Goal: Task Accomplishment & Management: Use online tool/utility

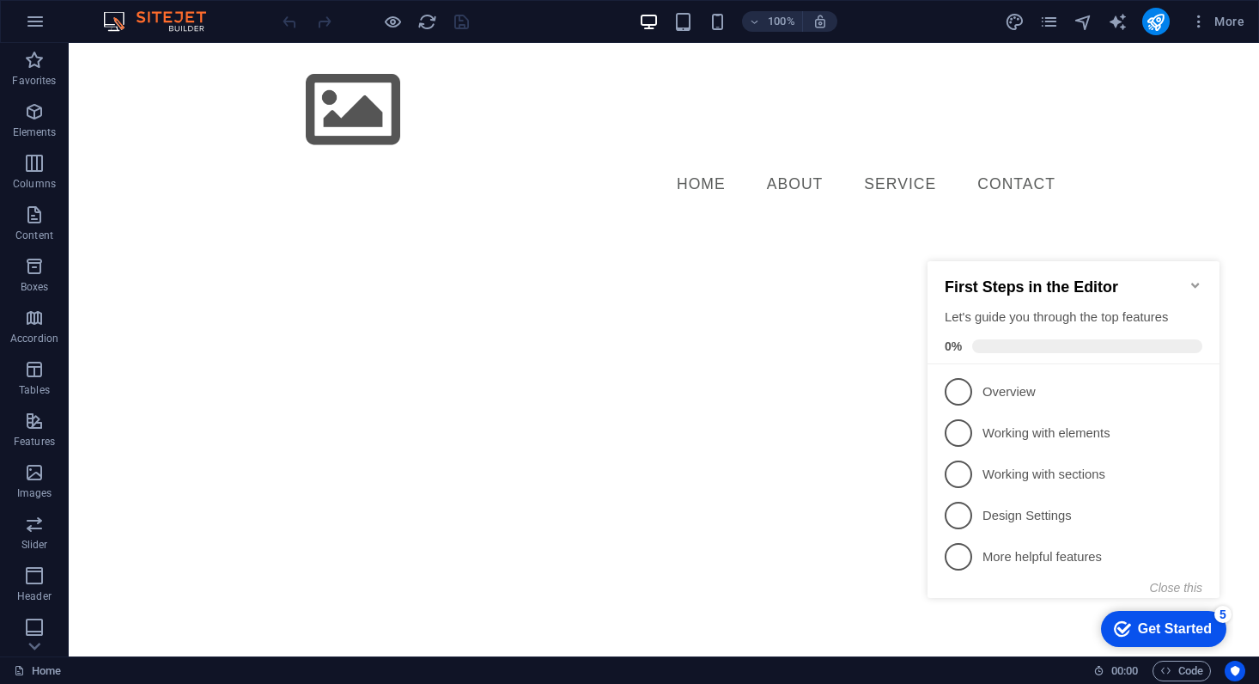
click at [1198, 282] on icon "Minimize checklist" at bounding box center [1196, 285] width 14 height 14
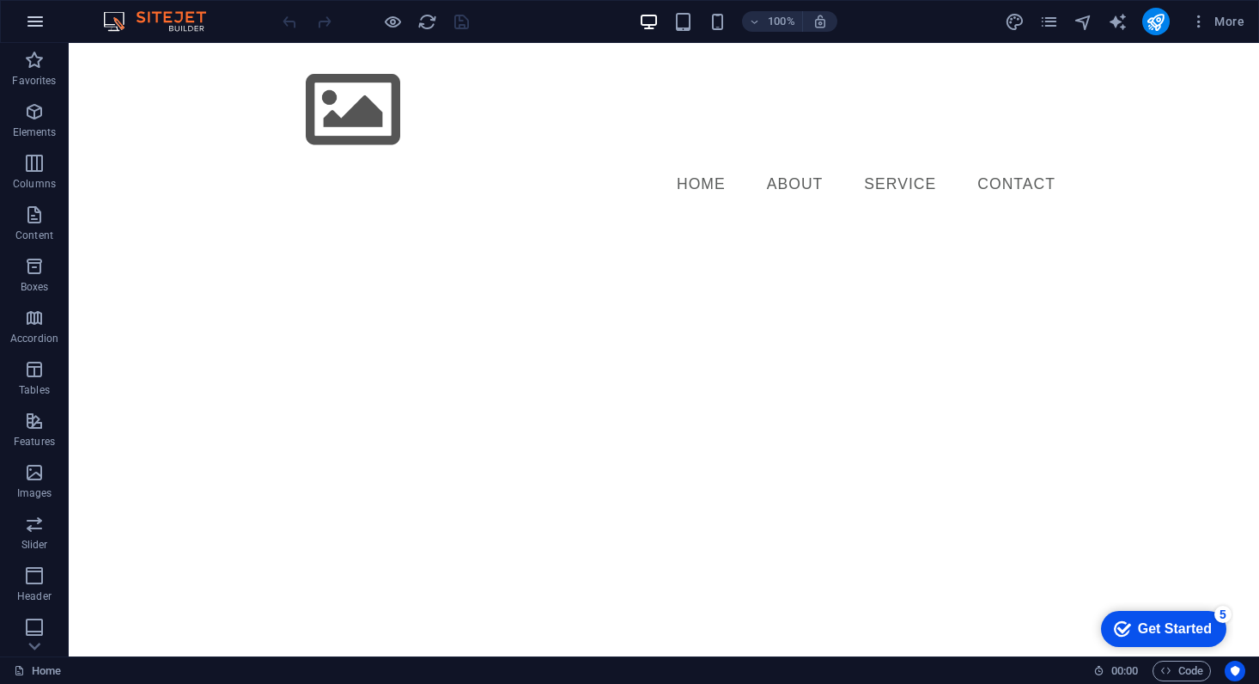
click at [41, 21] on icon "button" at bounding box center [35, 21] width 21 height 21
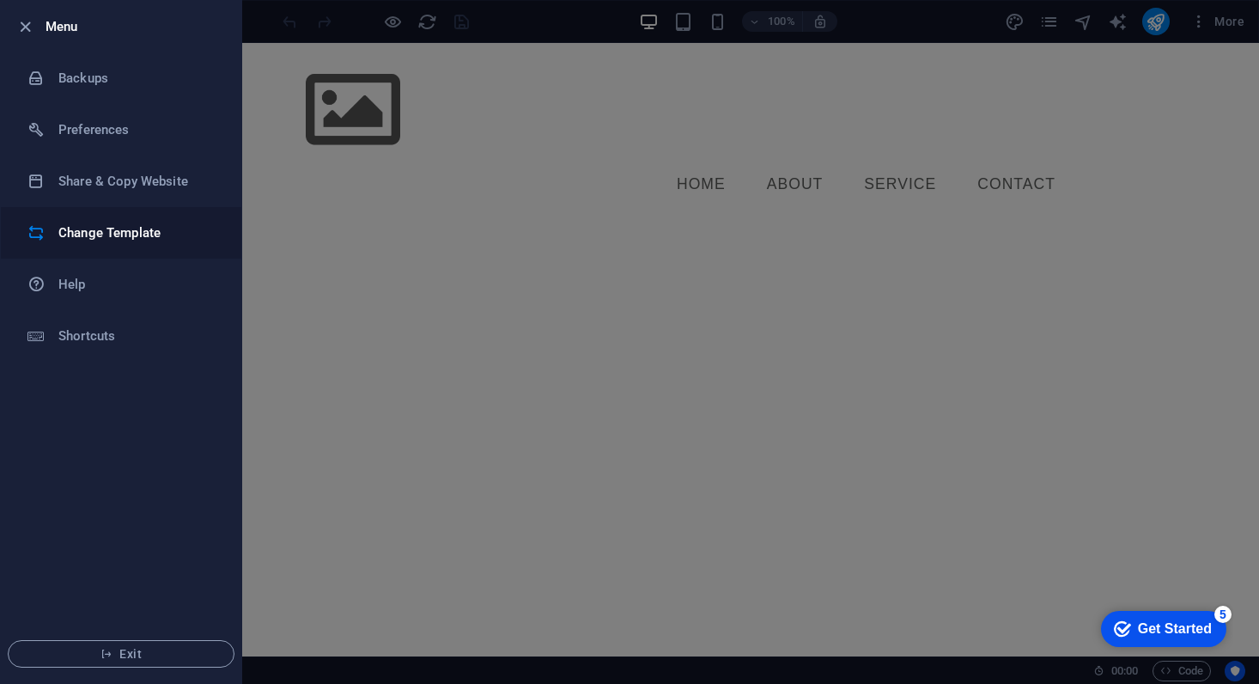
click at [135, 228] on h6 "Change Template" at bounding box center [137, 232] width 159 height 21
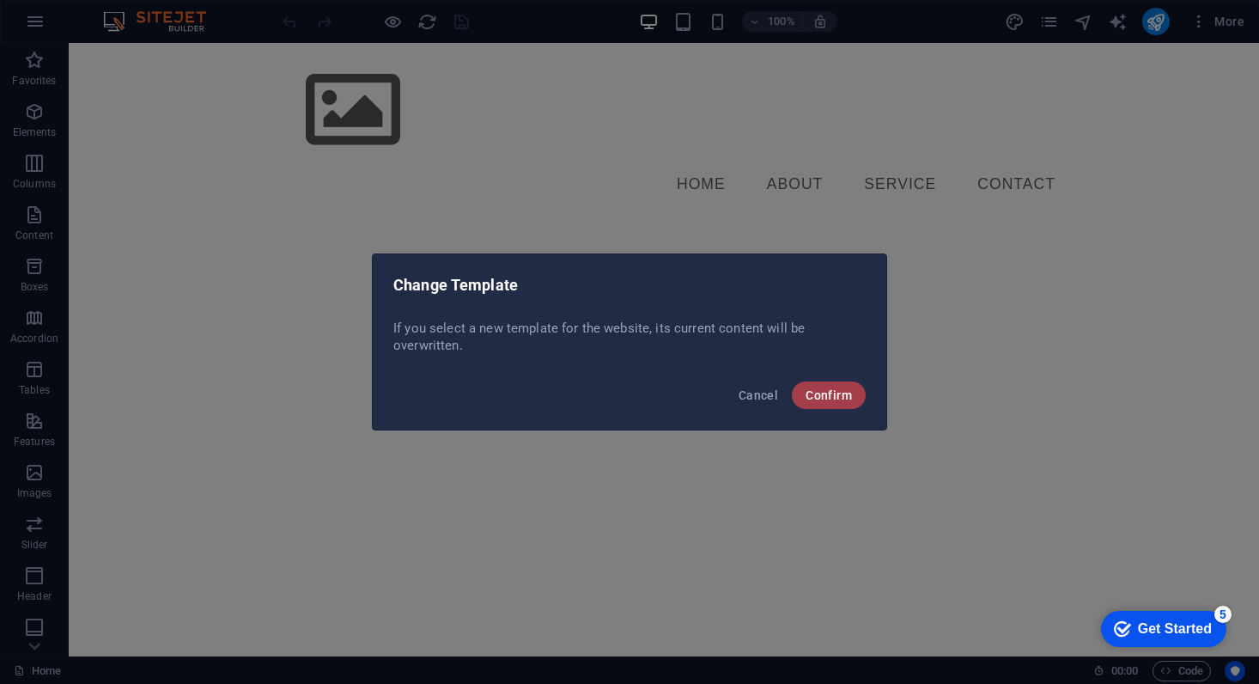
click at [827, 388] on span "Confirm" at bounding box center [829, 395] width 46 height 14
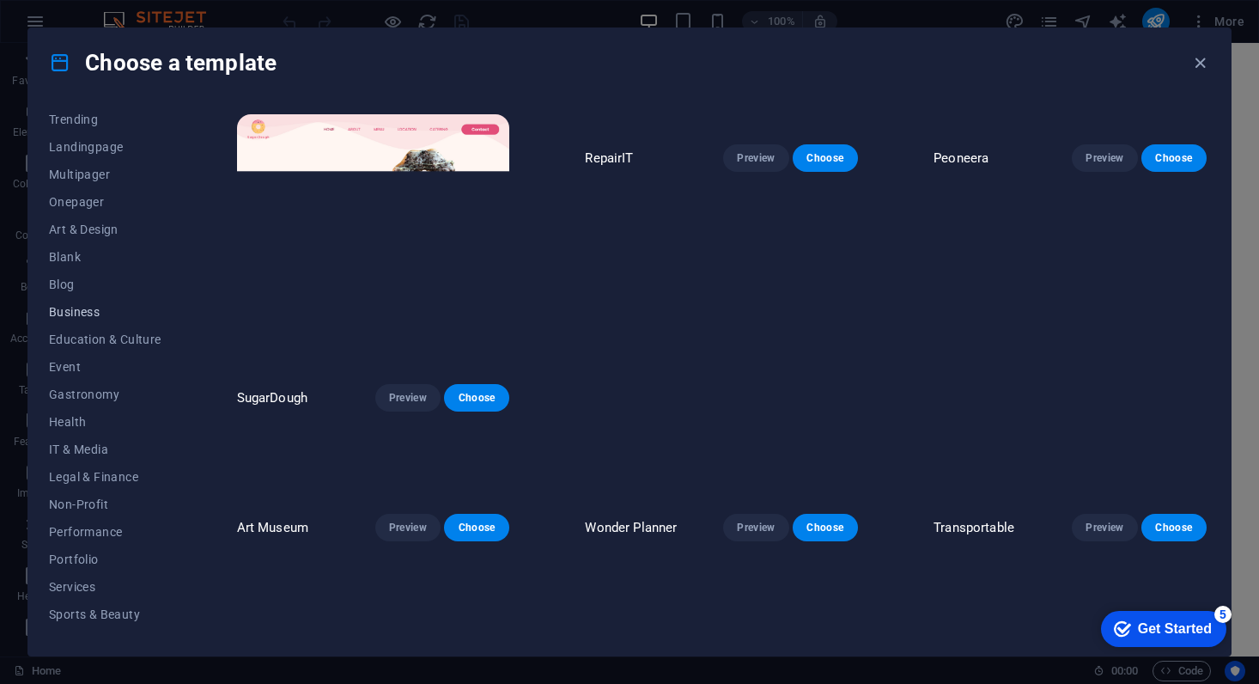
scroll to position [163, 0]
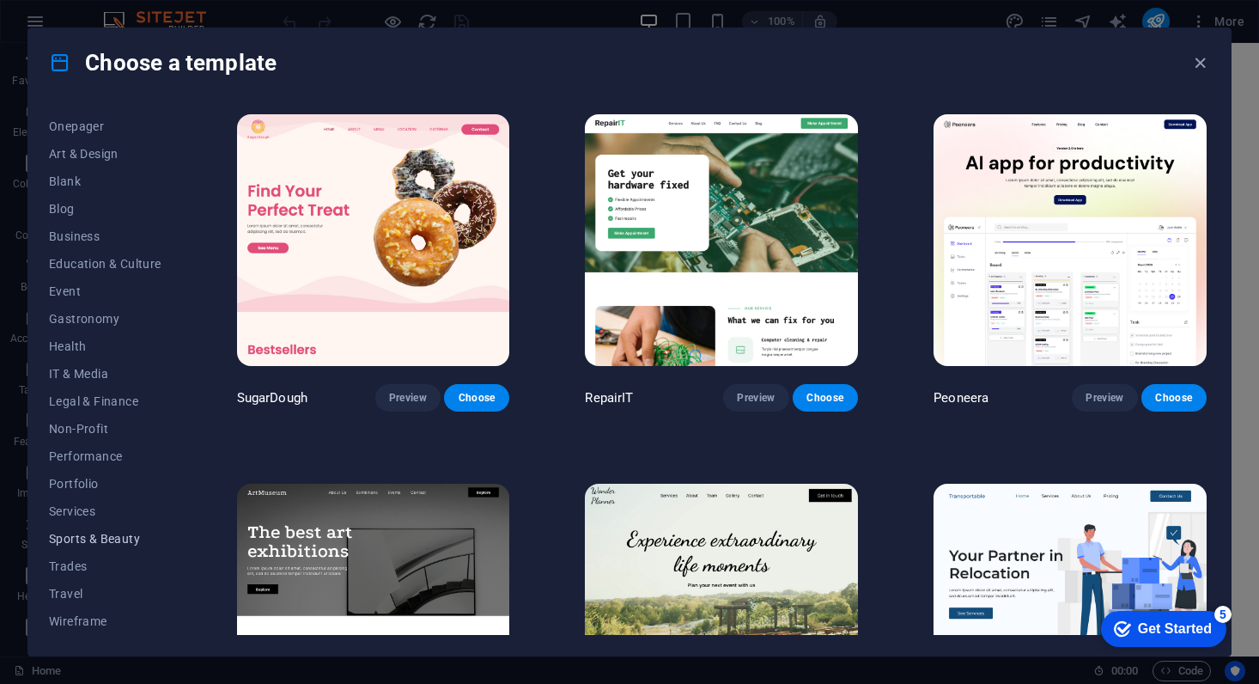
click at [95, 530] on button "Sports & Beauty" at bounding box center [105, 538] width 113 height 27
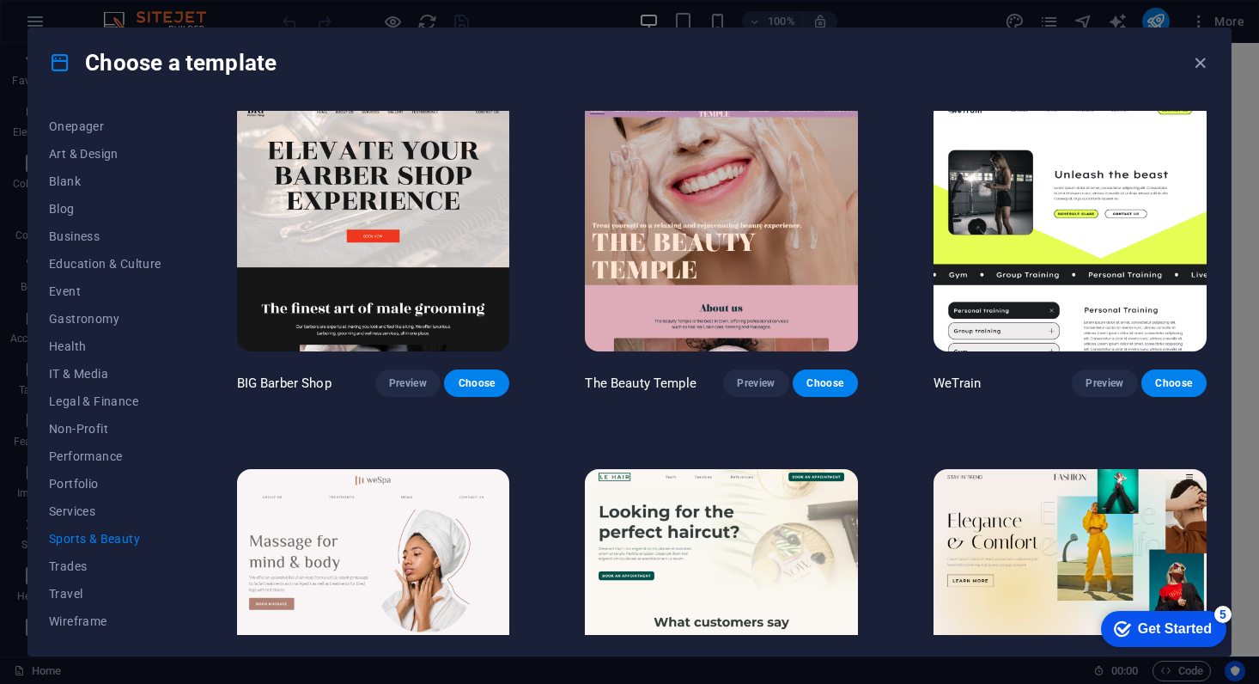
scroll to position [0, 0]
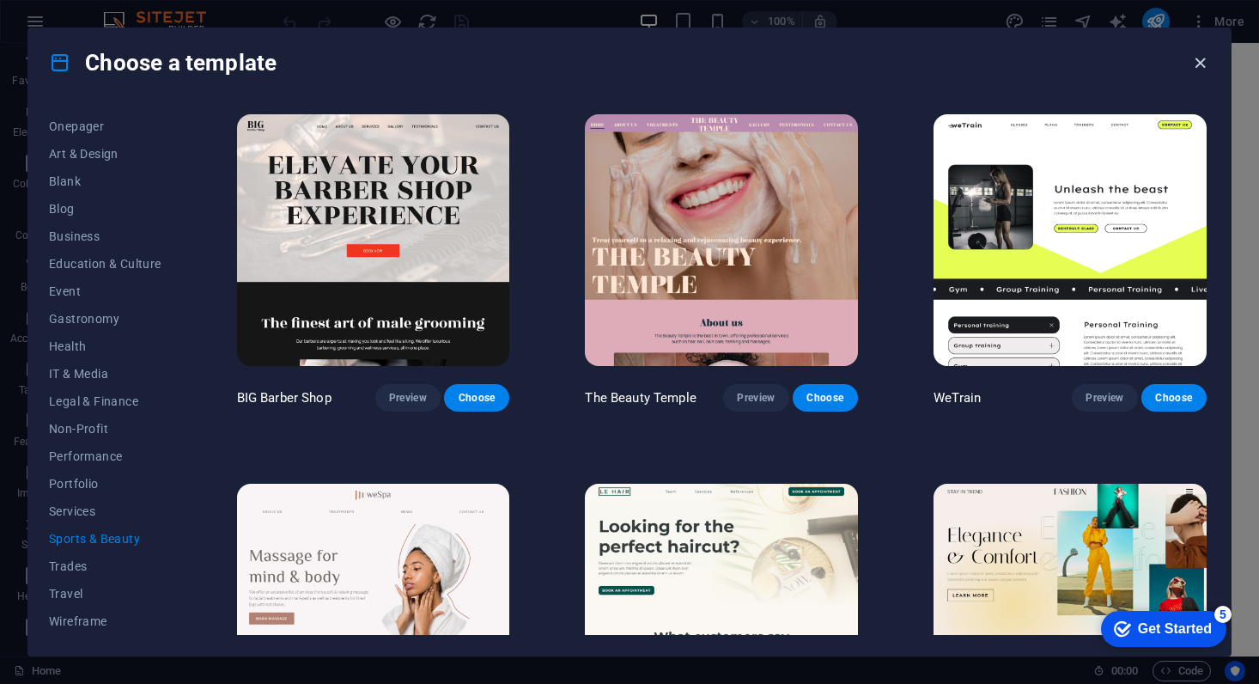
click at [1206, 64] on icon "button" at bounding box center [1200, 63] width 20 height 20
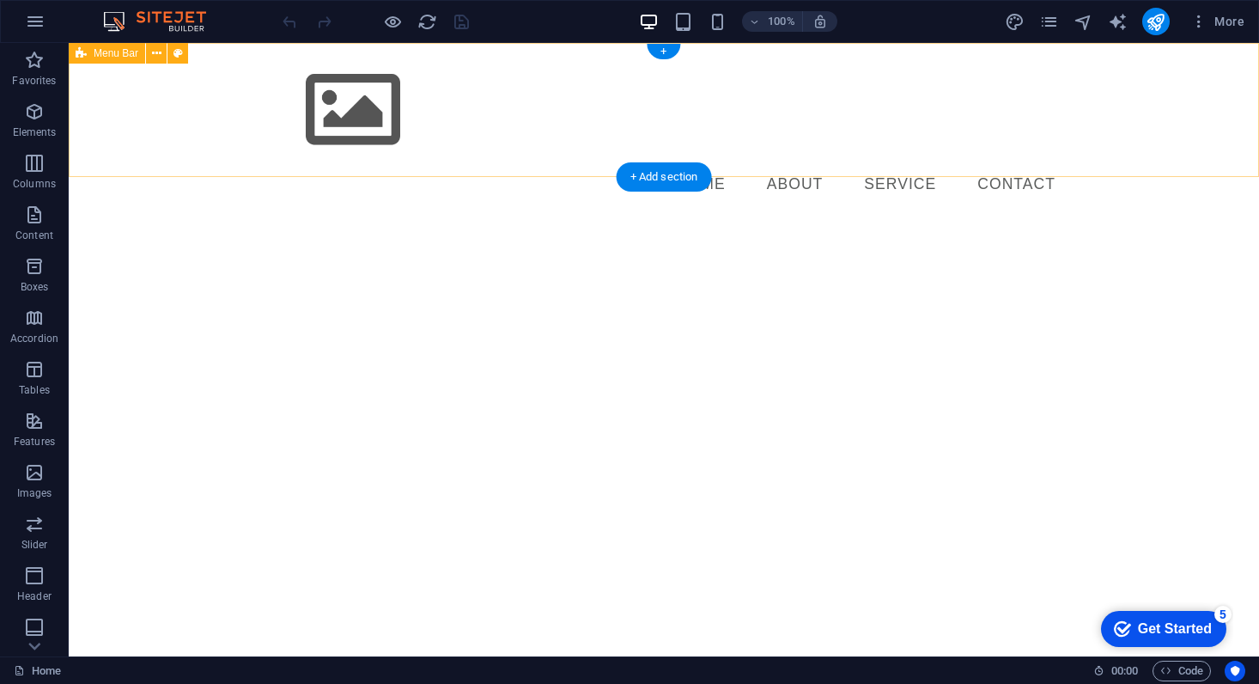
click at [169, 104] on div "Menu Home About Service Contact" at bounding box center [664, 131] width 1190 height 176
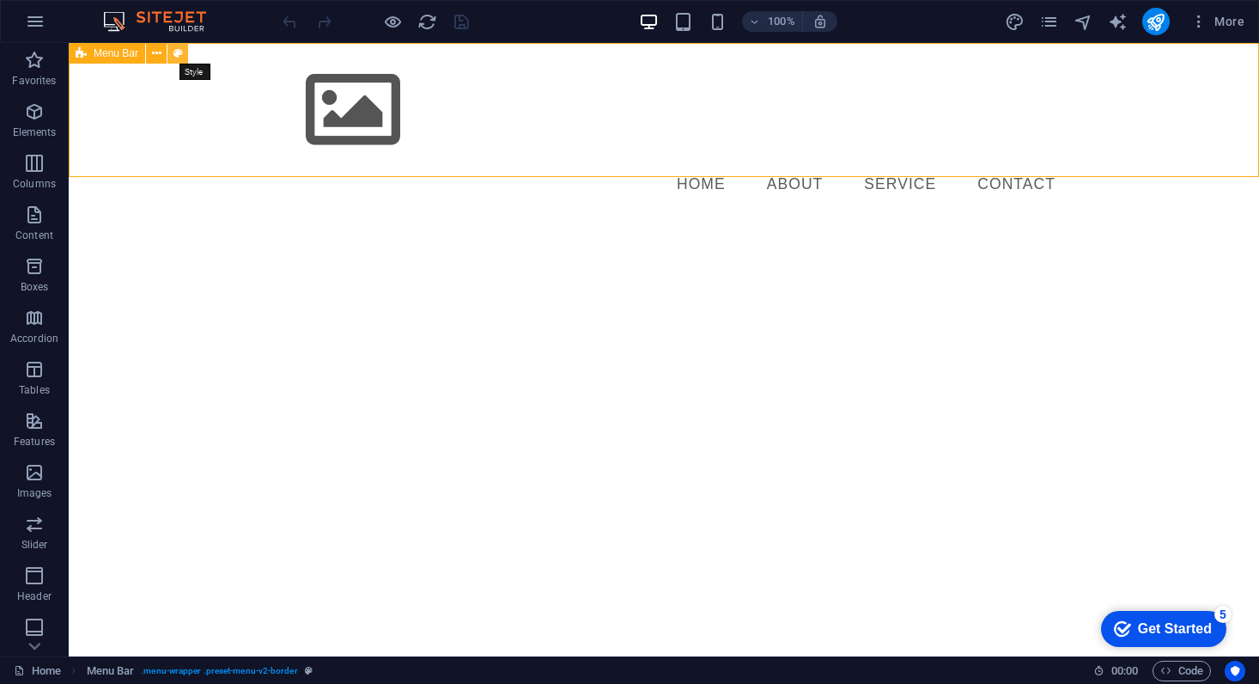
click at [179, 50] on icon at bounding box center [177, 54] width 9 height 18
select select "rem"
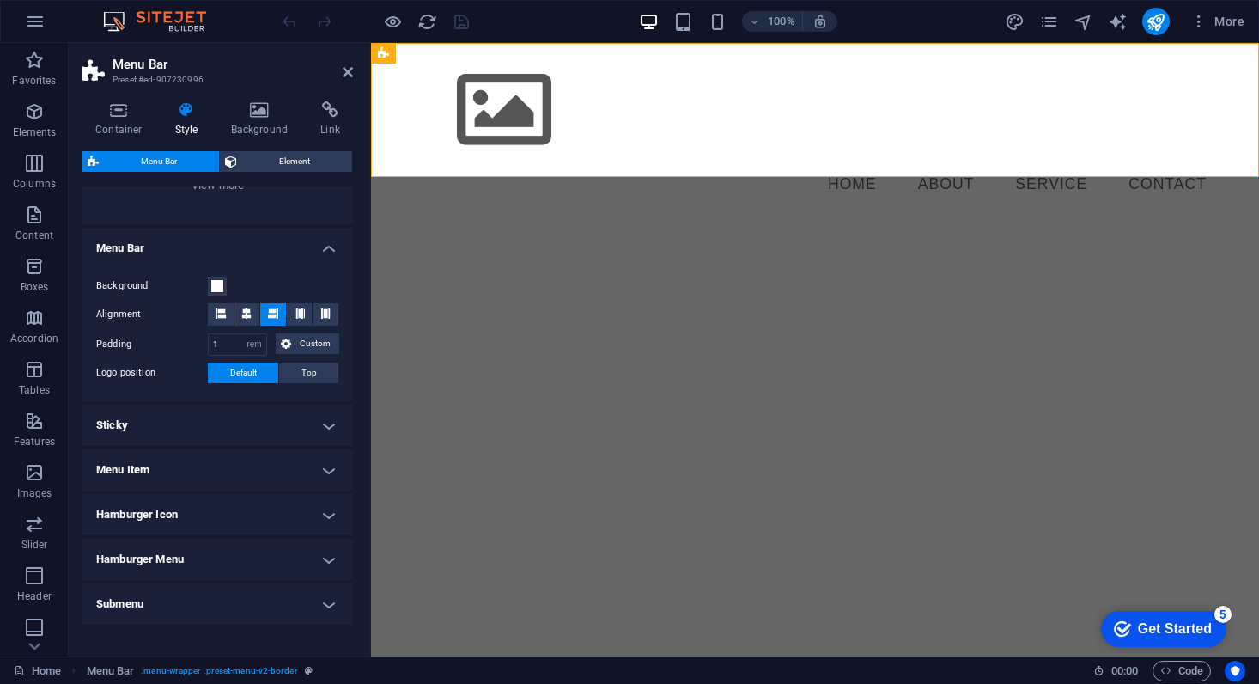
scroll to position [258, 0]
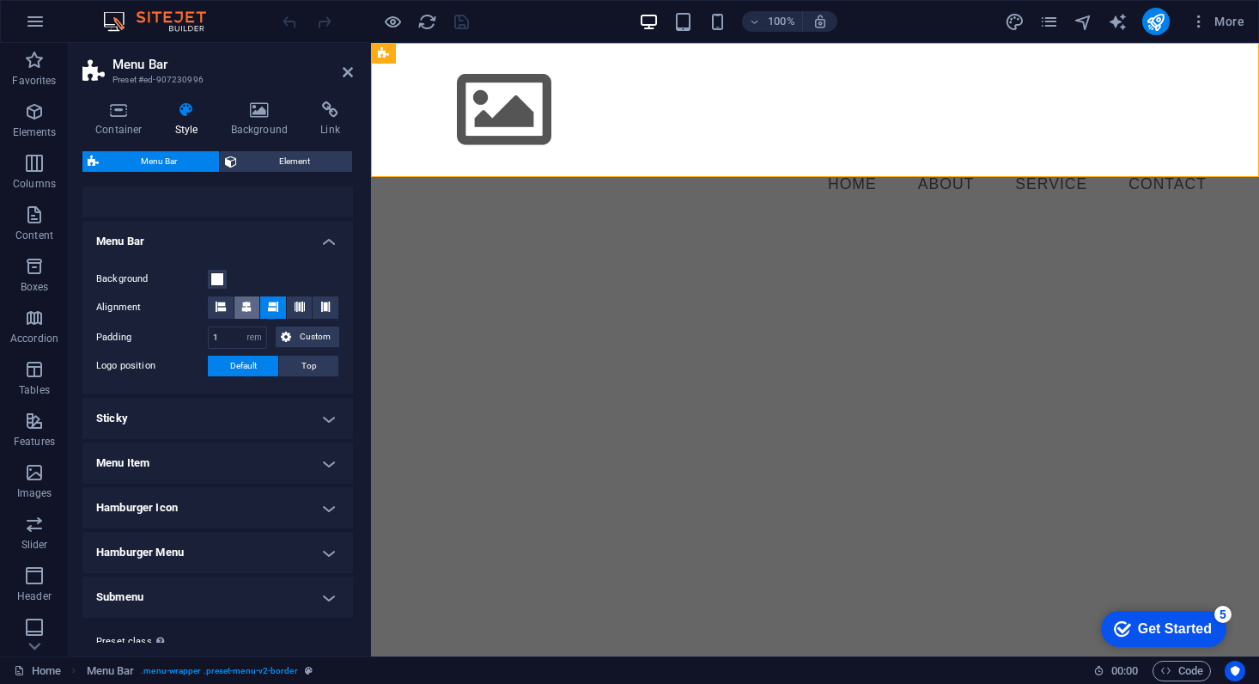
click at [246, 301] on icon at bounding box center [246, 306] width 10 height 10
click at [228, 301] on button at bounding box center [221, 307] width 26 height 22
click at [272, 304] on icon at bounding box center [273, 306] width 10 height 10
click at [423, 19] on icon "reload" at bounding box center [427, 22] width 20 height 20
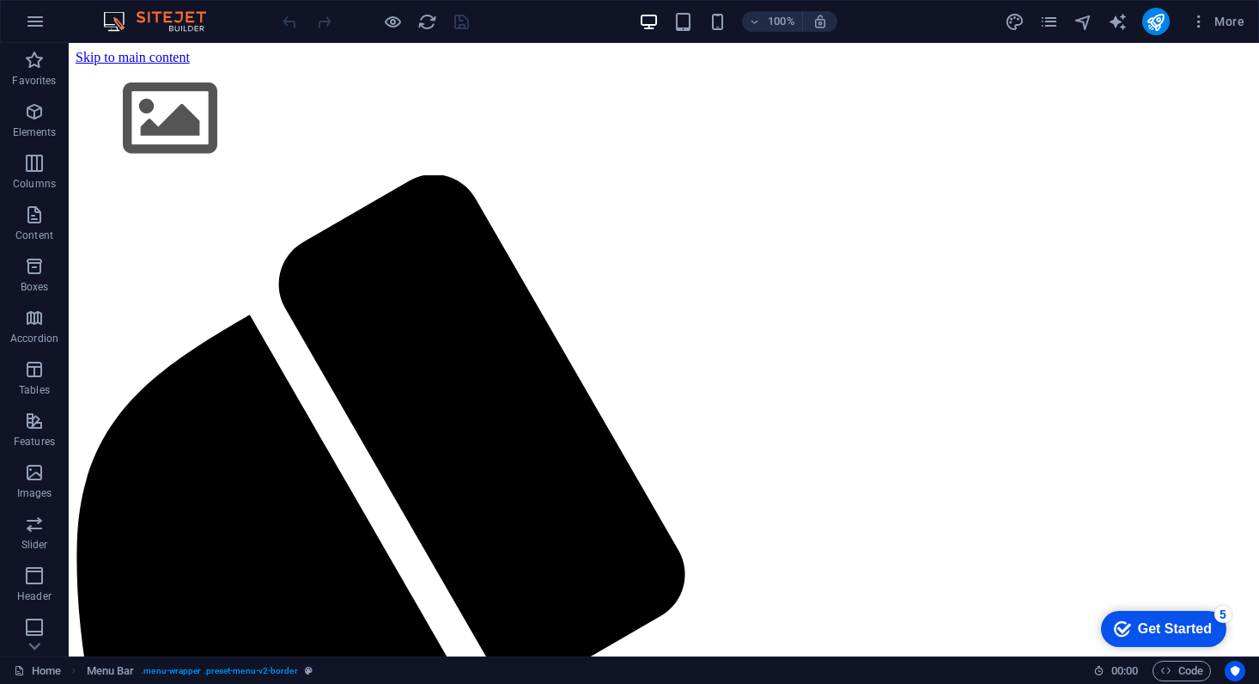
scroll to position [0, 0]
click at [183, 50] on button at bounding box center [177, 53] width 21 height 21
select select "rem"
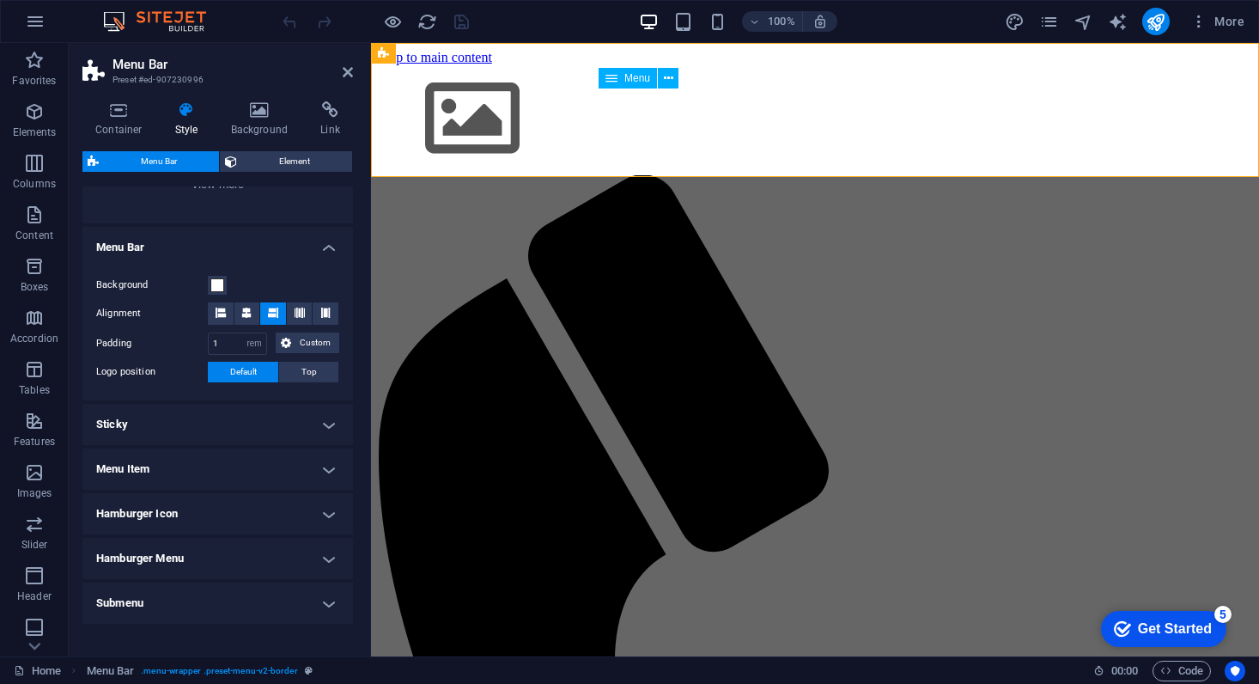
scroll to position [258, 0]
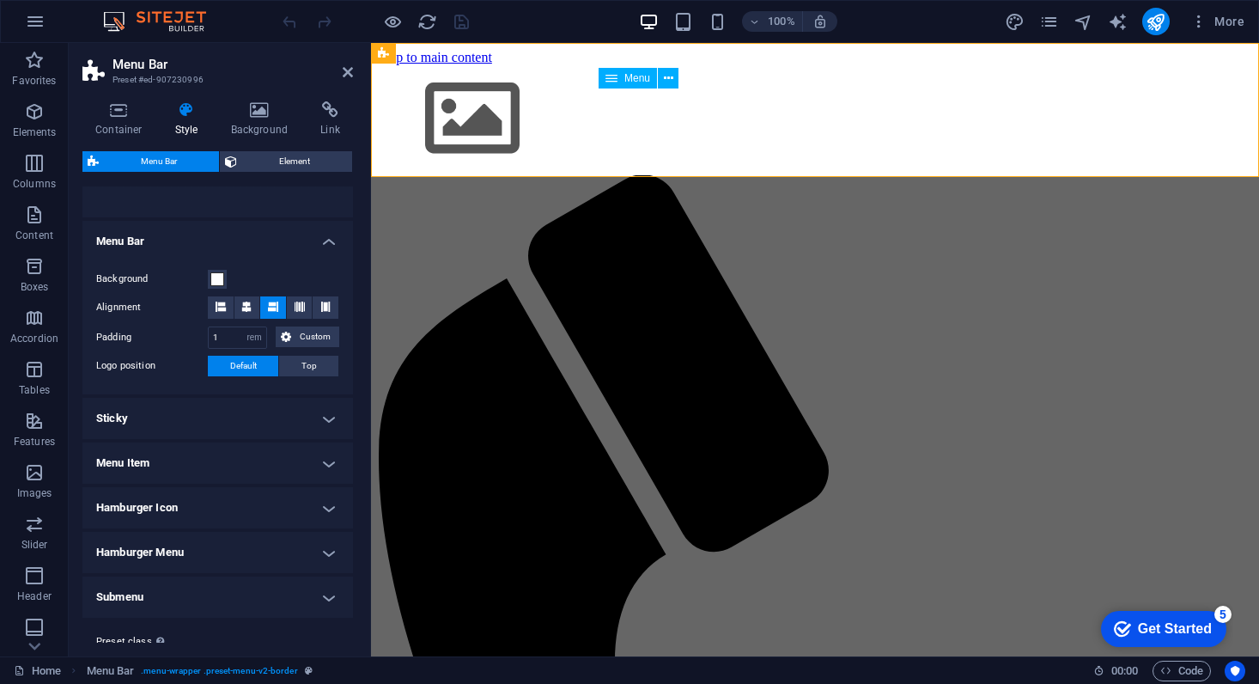
click at [207, 410] on h4 "Sticky" at bounding box center [217, 418] width 271 height 41
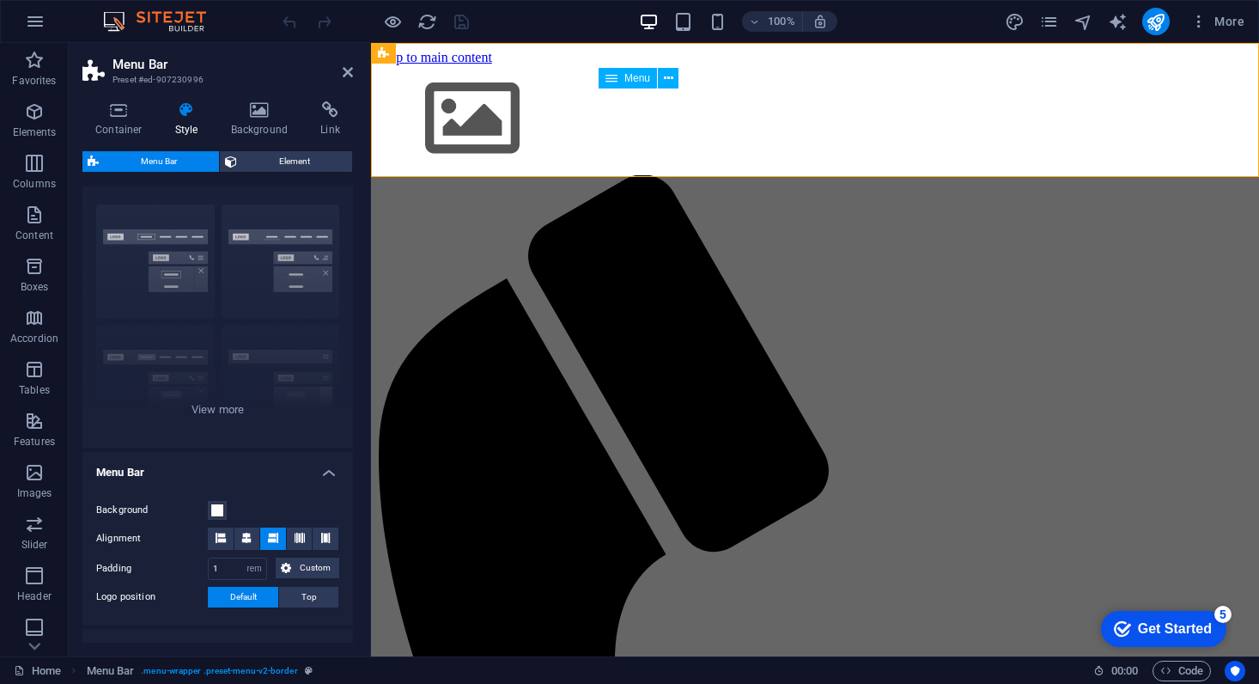
scroll to position [0, 0]
